Goal: Obtain resource: Obtain resource

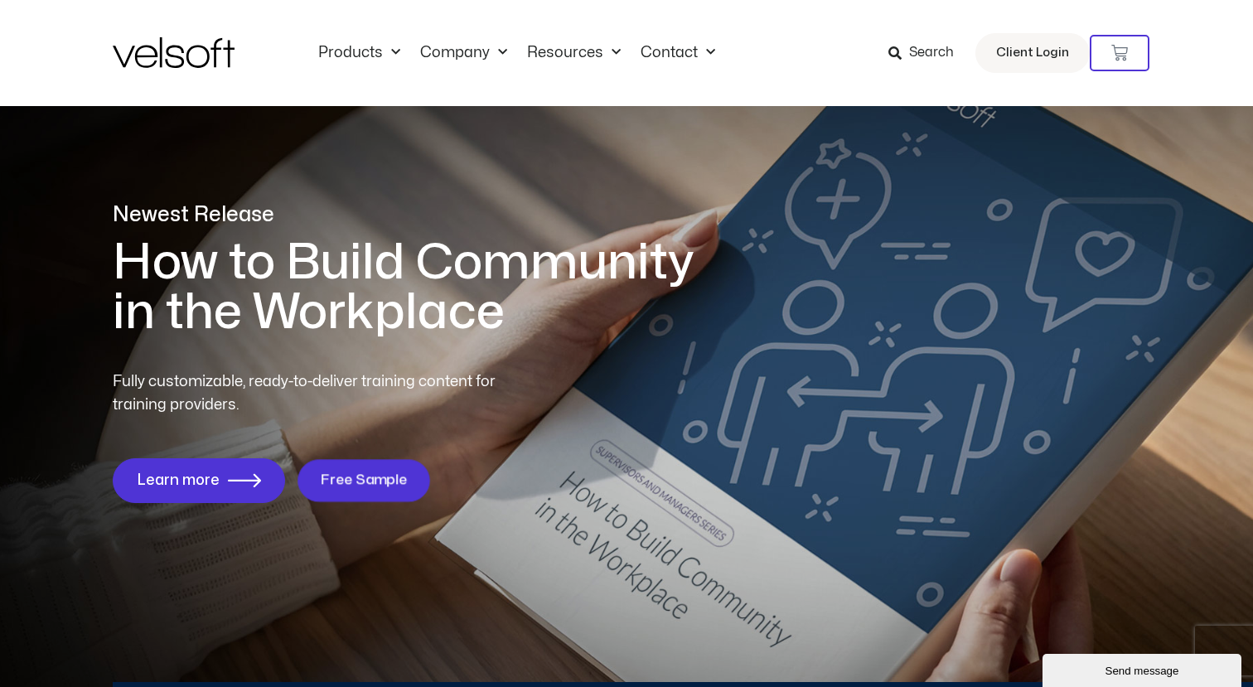
click at [412, 493] on link "Free Sample" at bounding box center [363, 480] width 133 height 42
click at [388, 485] on span "Free Sample" at bounding box center [363, 480] width 87 height 16
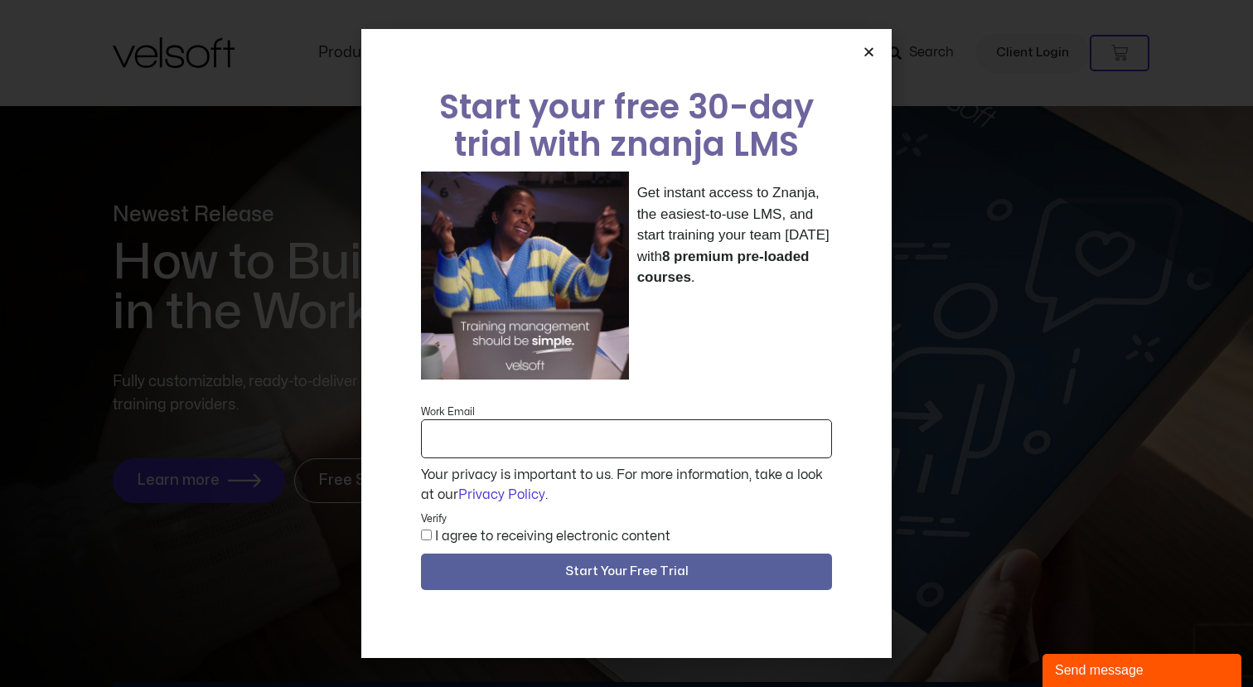
click at [872, 58] on icon "Close" at bounding box center [868, 52] width 12 height 12
click at [871, 58] on icon "Close" at bounding box center [868, 52] width 12 height 12
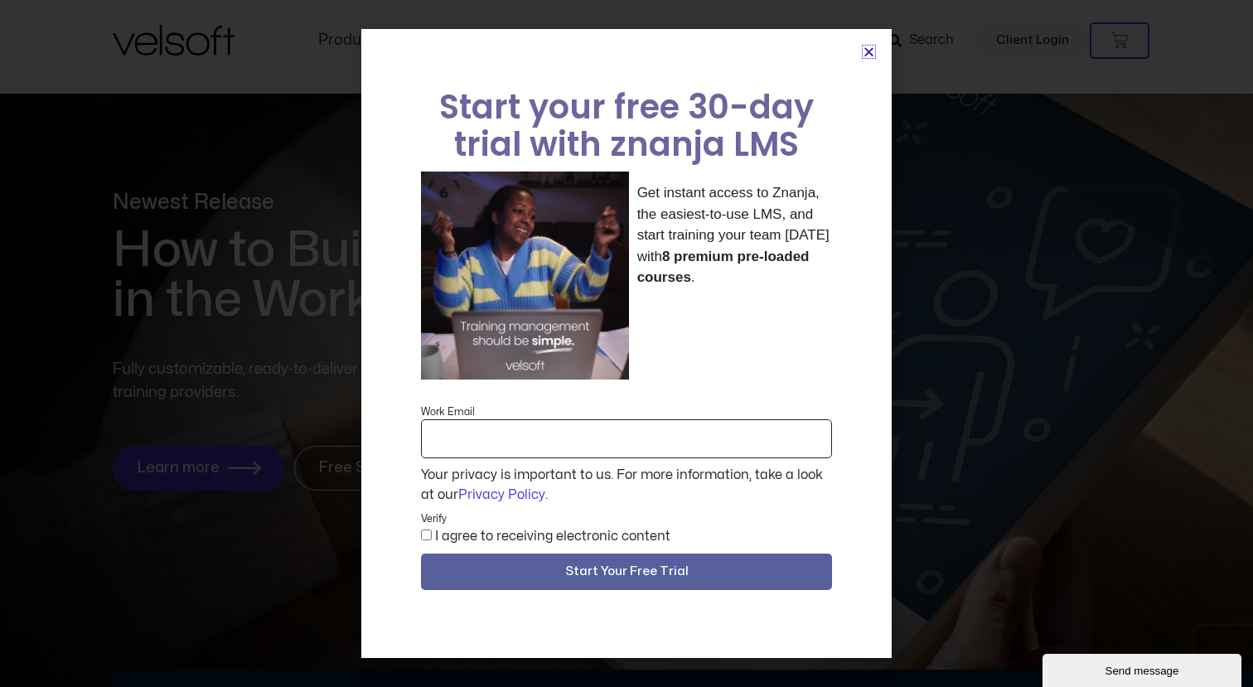
scroll to position [21, 0]
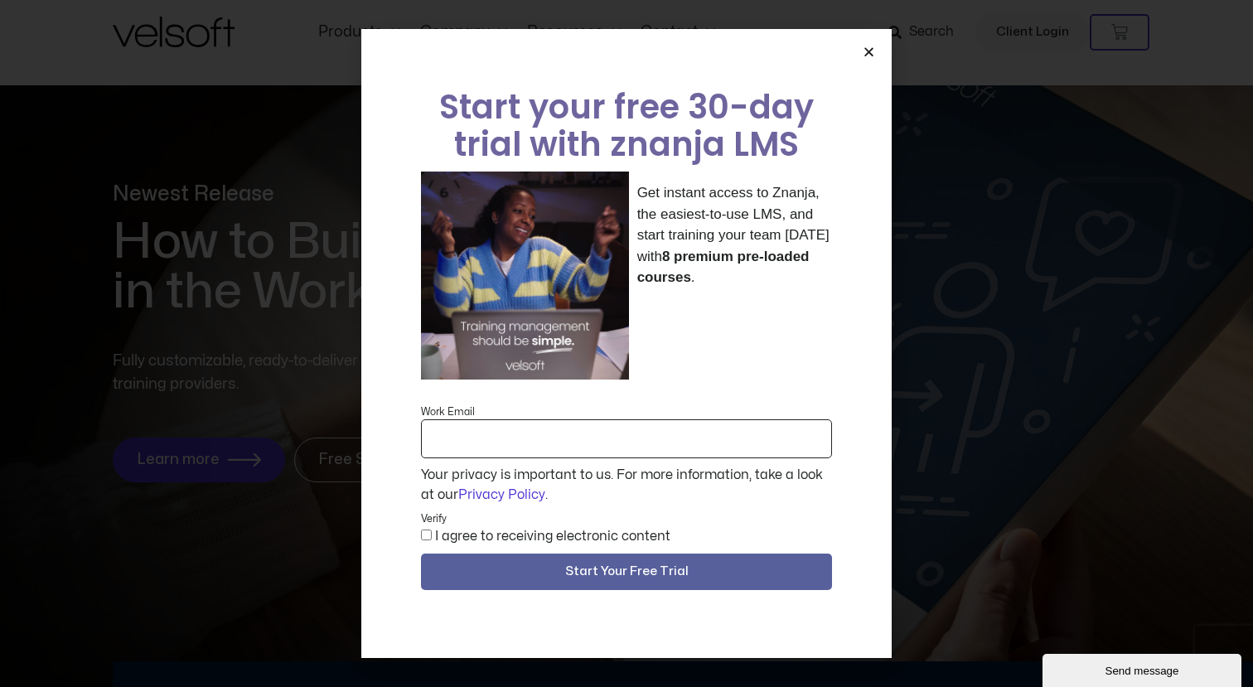
click at [865, 58] on icon "Close" at bounding box center [868, 52] width 12 height 12
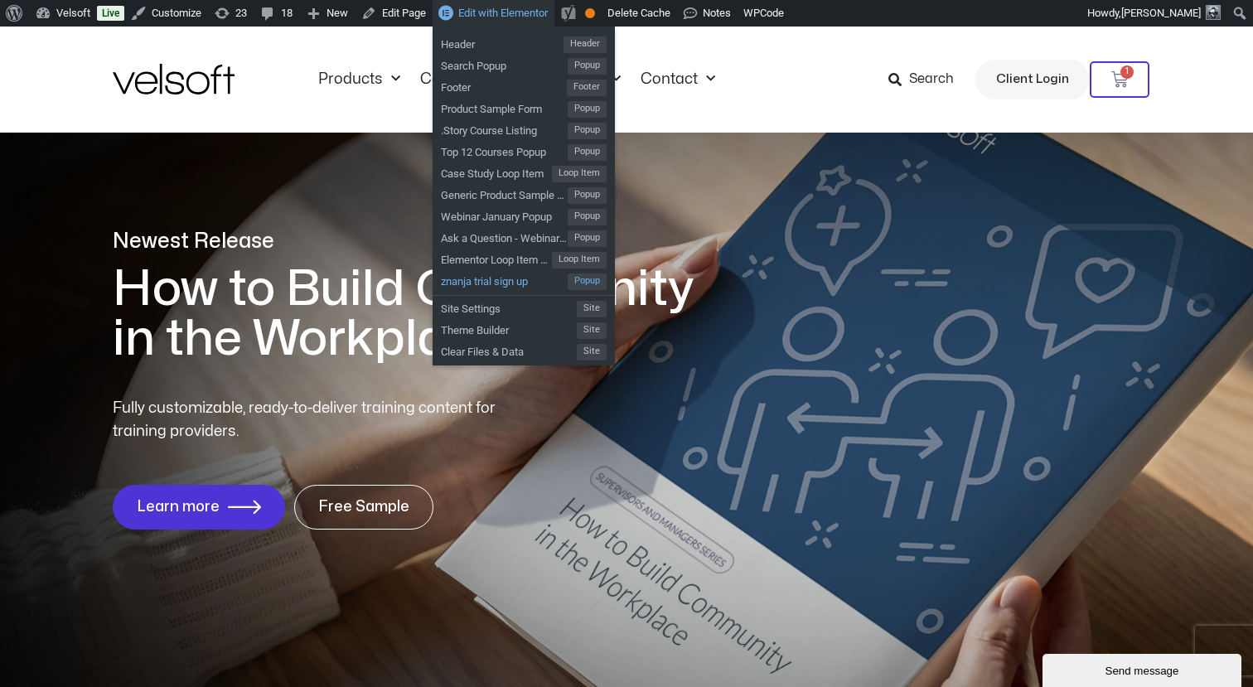
click at [509, 279] on span "znanja trial sign up" at bounding box center [504, 279] width 127 height 22
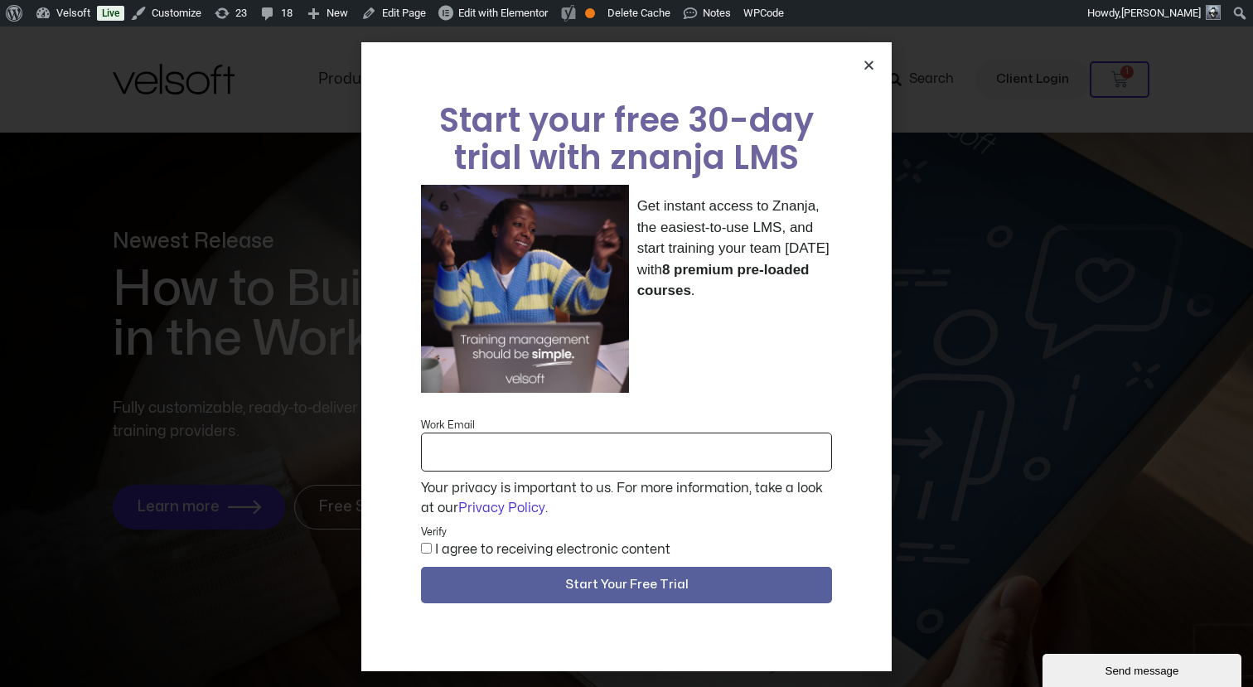
click at [868, 71] on icon "Close" at bounding box center [868, 65] width 12 height 12
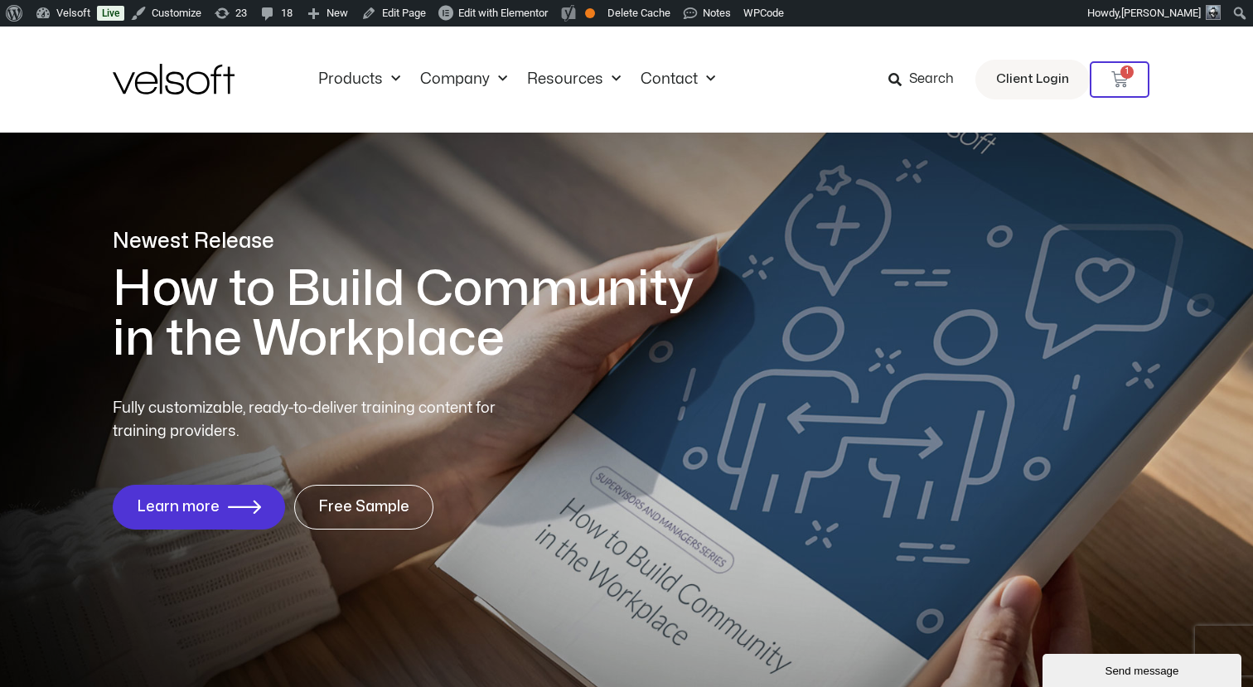
click at [635, 312] on h1 "How to Build Community in the Workplace" at bounding box center [415, 313] width 605 height 99
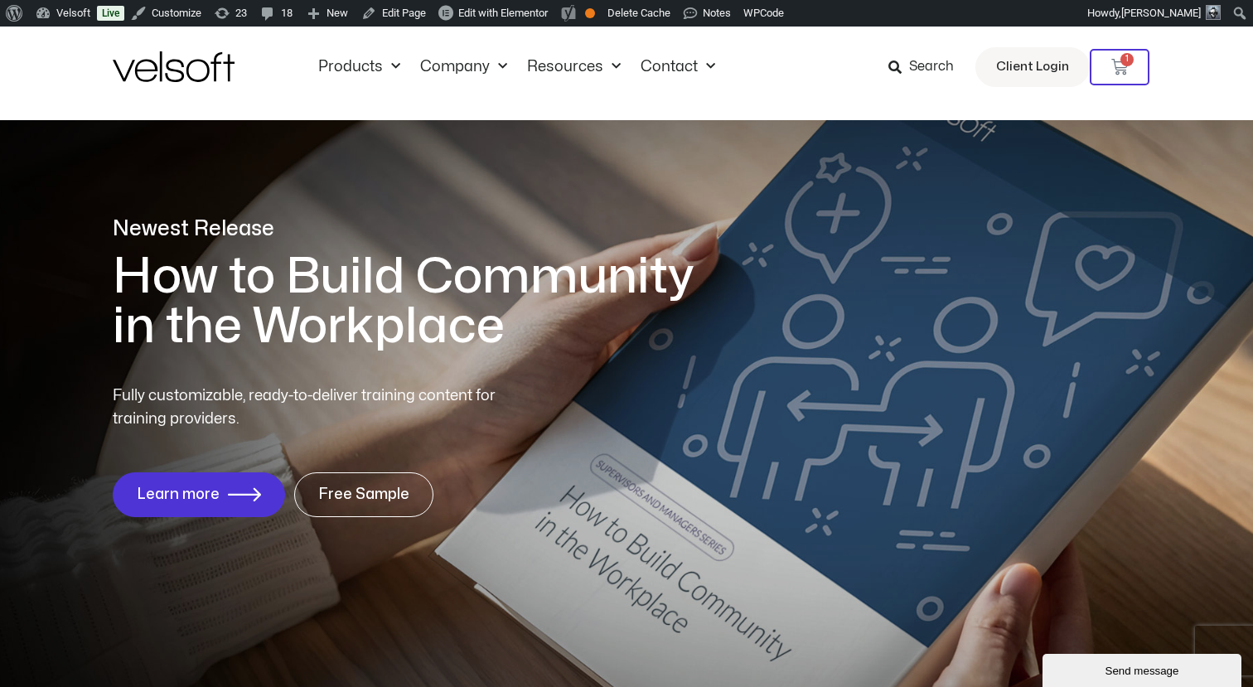
scroll to position [12, 0]
click at [564, 284] on h1 "How to Build Community in the Workplace" at bounding box center [415, 302] width 605 height 99
